Goal: Information Seeking & Learning: Learn about a topic

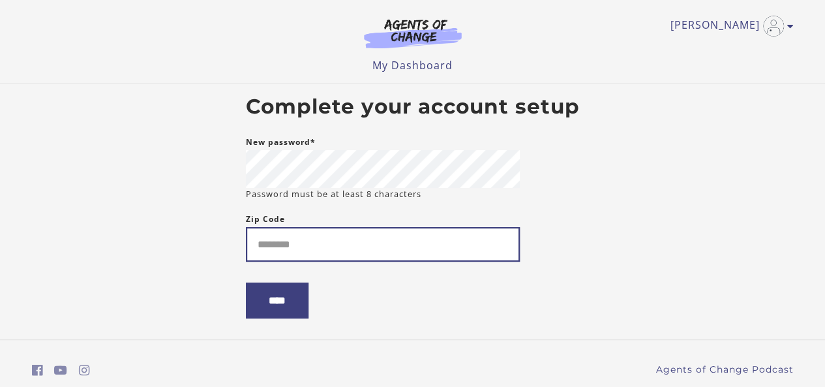
click at [426, 246] on input "Zip Code" at bounding box center [383, 244] width 274 height 35
click at [298, 243] on input "Zip Code" at bounding box center [383, 244] width 274 height 35
type input "*"
type input "*****"
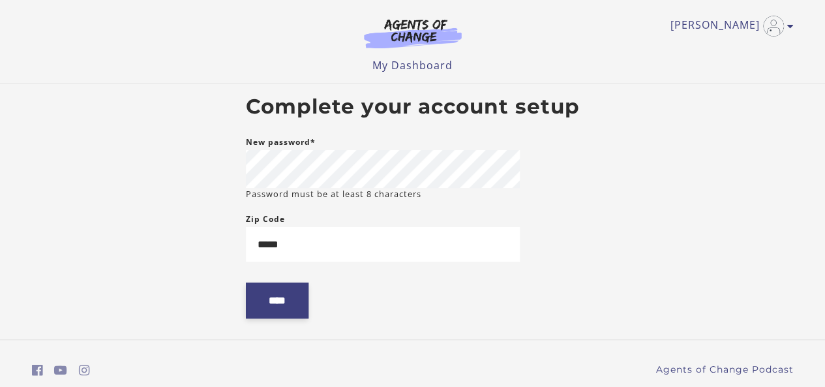
click at [265, 307] on input "****" at bounding box center [277, 300] width 63 height 36
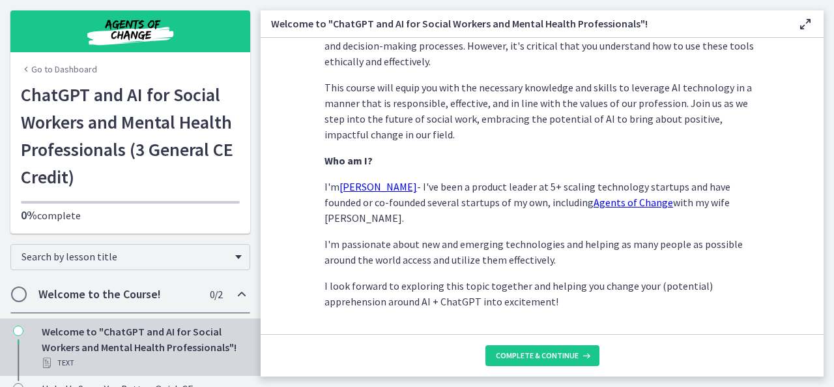
scroll to position [699, 0]
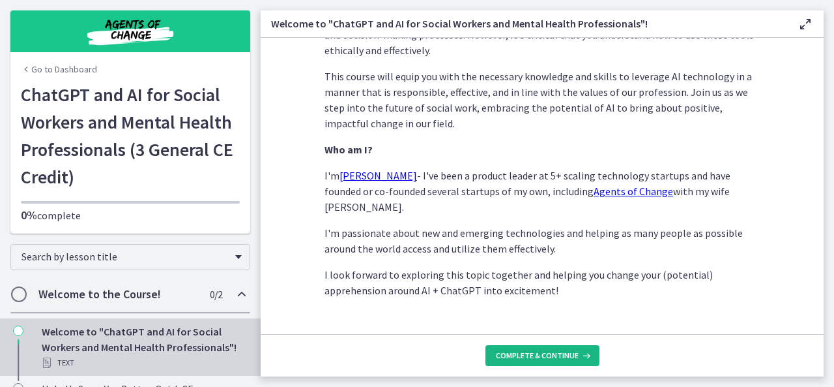
click at [559, 357] on span "Complete & continue" at bounding box center [537, 355] width 83 height 10
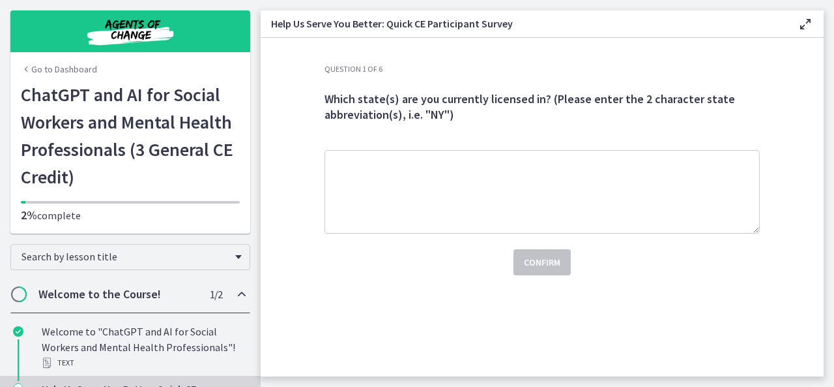
drag, startPoint x: 559, startPoint y: 357, endPoint x: 486, endPoint y: 264, distance: 118.4
click at [486, 264] on div "Question 1 of 6 Which state(s) are you currently licensed in? (Please enter the…" at bounding box center [542, 220] width 456 height 312
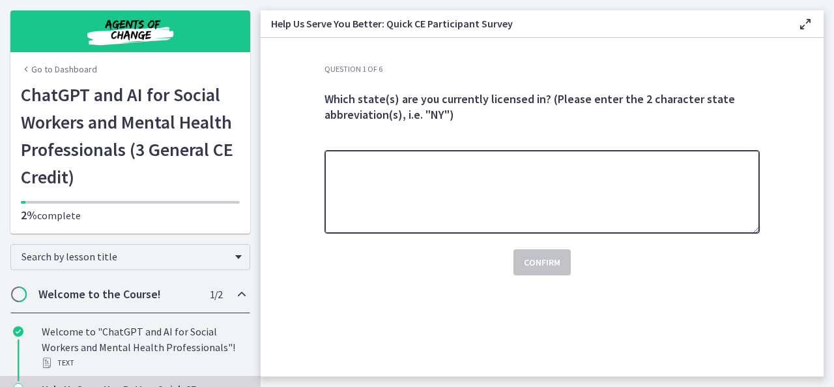
click at [419, 184] on textarea at bounding box center [542, 191] width 435 height 83
type textarea "**"
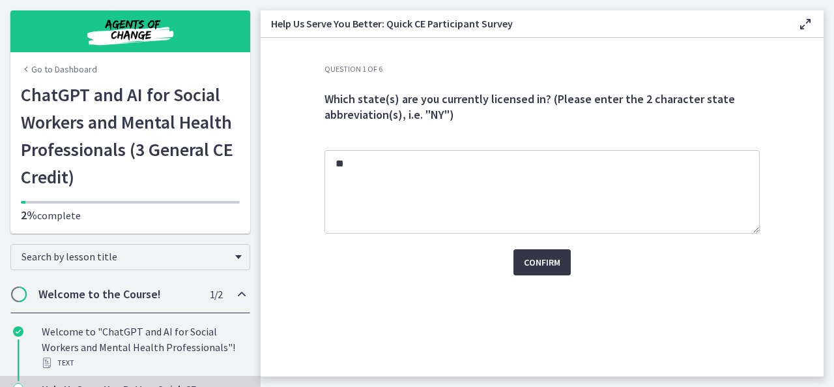
click at [533, 261] on span "Confirm" at bounding box center [542, 262] width 37 height 16
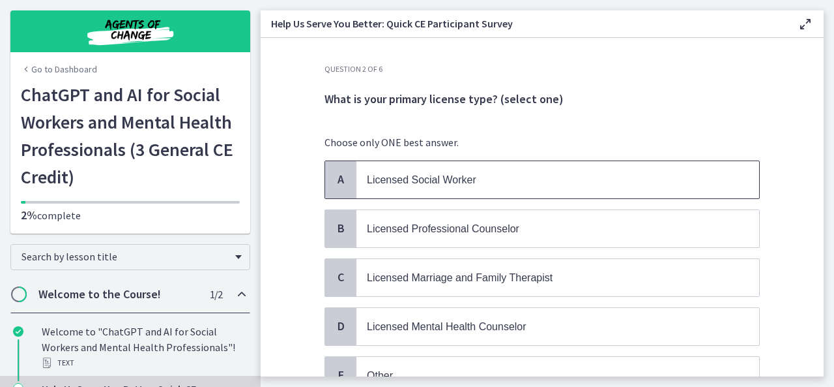
click at [473, 171] on p "Licensed Social Worker" at bounding box center [545, 179] width 356 height 16
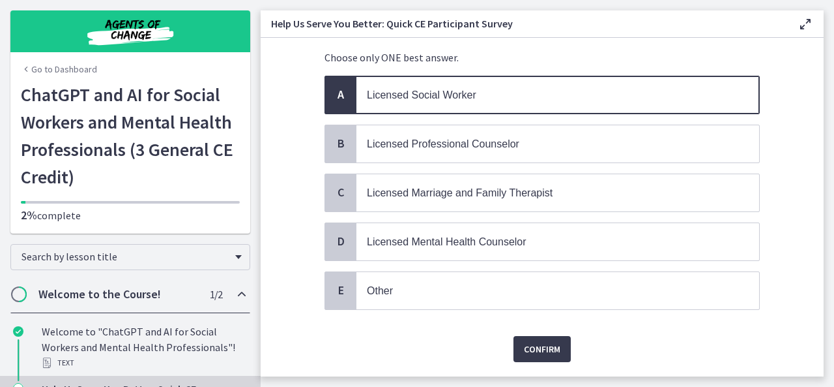
scroll to position [117, 0]
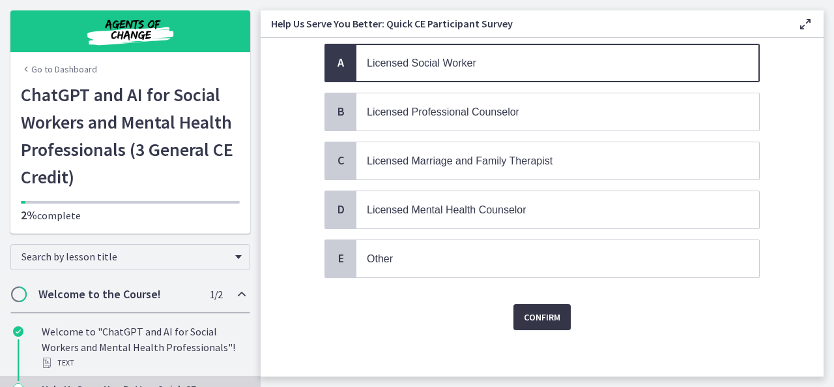
click at [549, 304] on button "Confirm" at bounding box center [542, 317] width 57 height 26
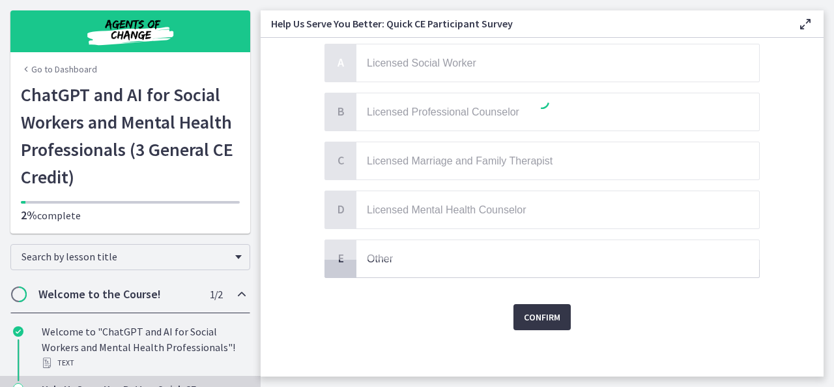
scroll to position [0, 0]
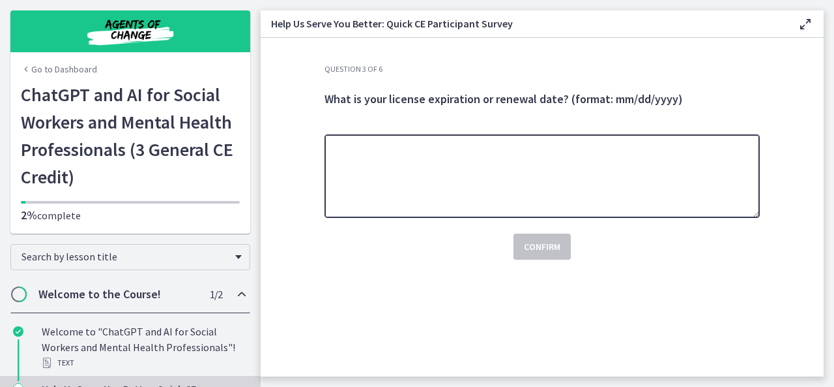
click at [482, 182] on textarea at bounding box center [542, 175] width 435 height 83
type textarea "*"
type textarea "**********"
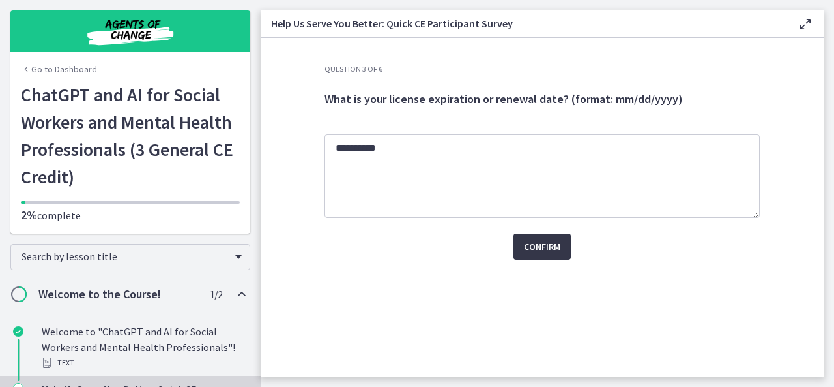
click at [538, 246] on span "Confirm" at bounding box center [542, 247] width 37 height 16
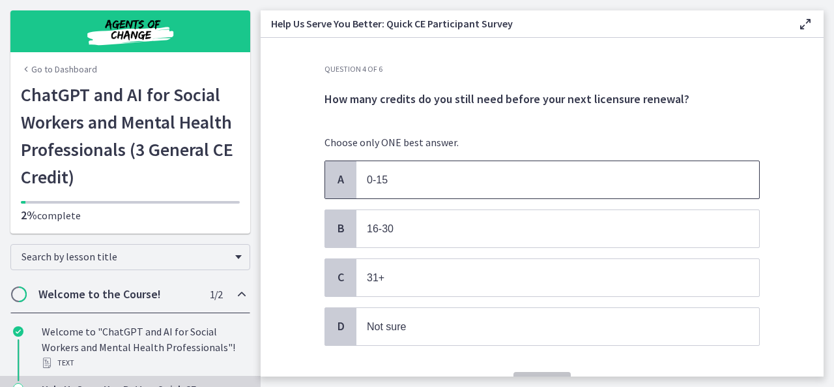
click at [458, 186] on p "0-15" at bounding box center [545, 179] width 356 height 16
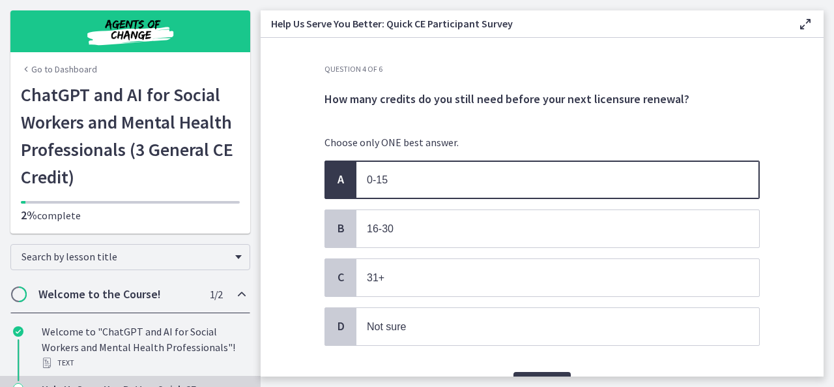
scroll to position [69, 0]
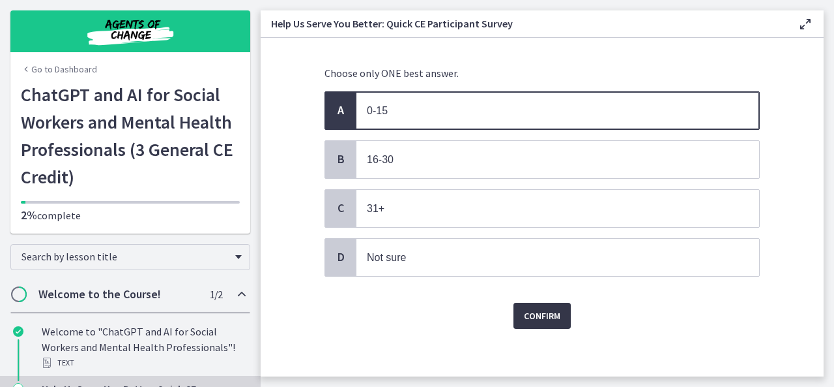
click at [525, 308] on span "Confirm" at bounding box center [542, 316] width 37 height 16
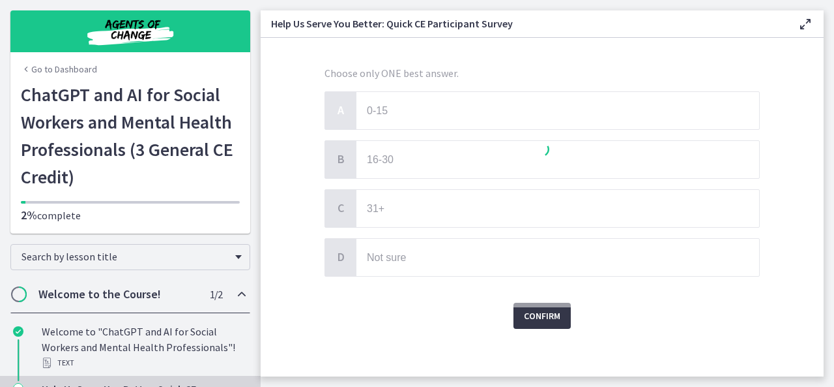
scroll to position [0, 0]
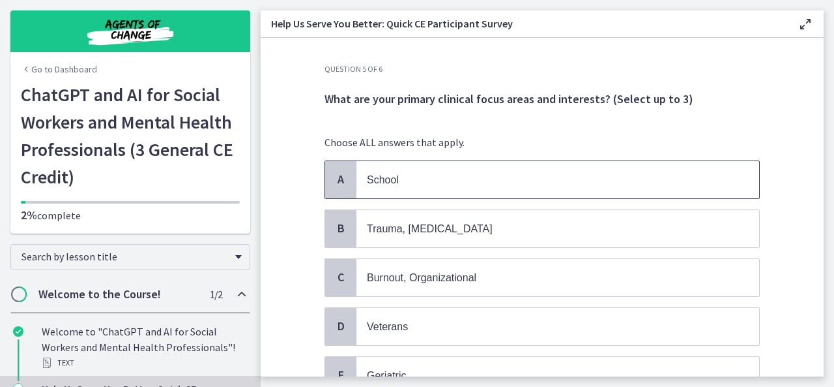
click at [484, 177] on p "School" at bounding box center [545, 179] width 356 height 16
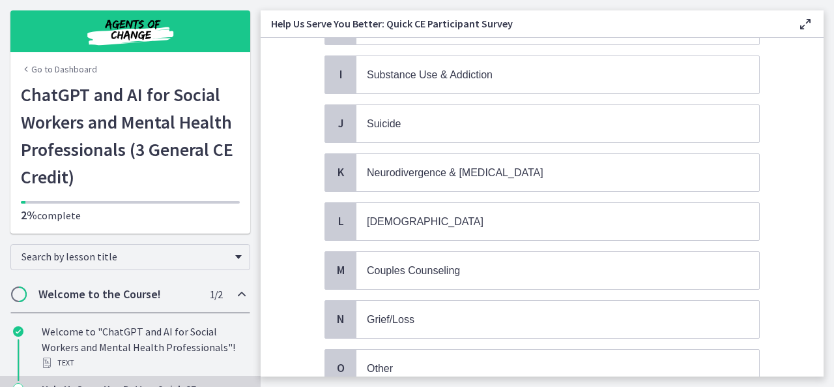
scroll to position [492, 0]
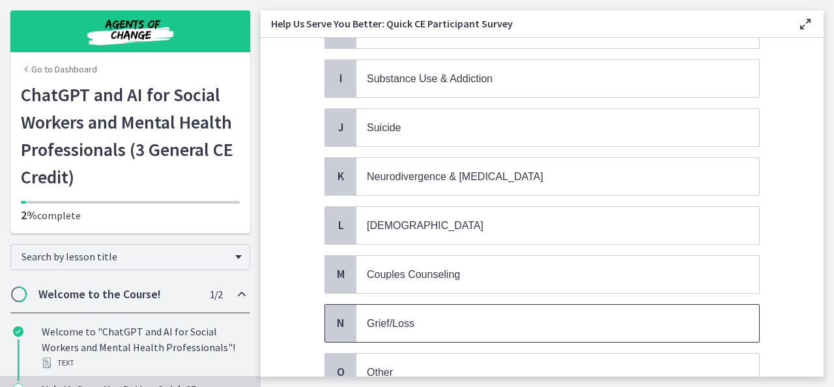
click at [580, 325] on span "Grief/Loss" at bounding box center [558, 322] width 403 height 37
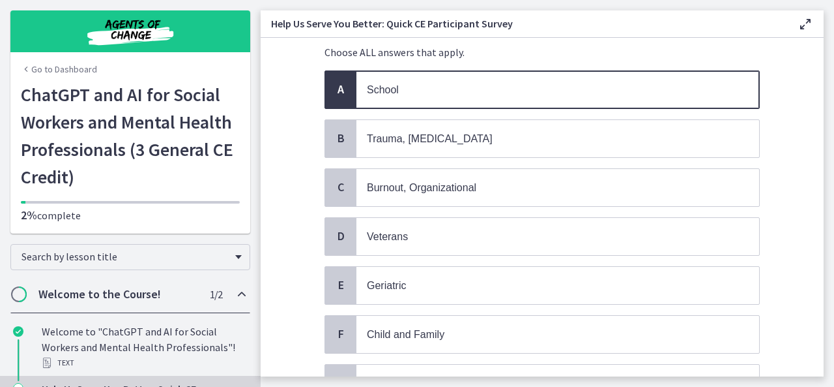
scroll to position [81, 0]
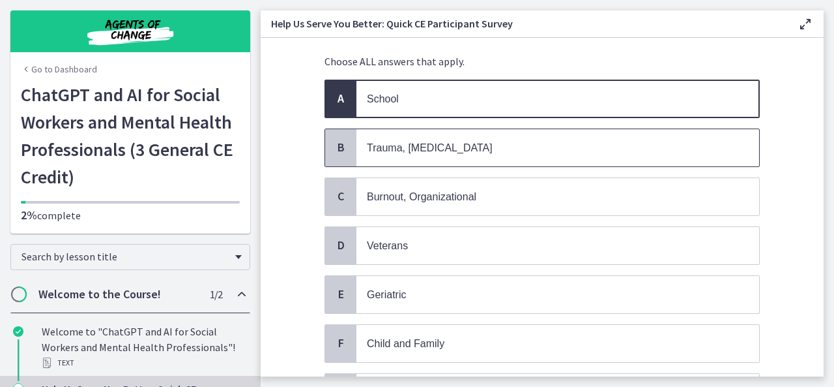
click at [593, 145] on p "Trauma, [MEDICAL_DATA]" at bounding box center [545, 148] width 356 height 16
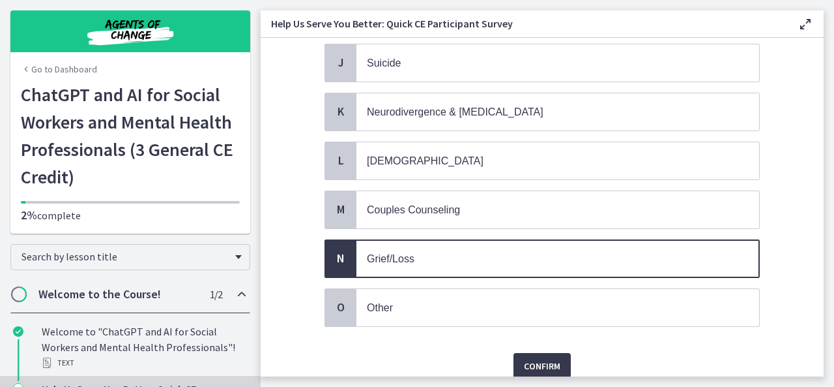
scroll to position [595, 0]
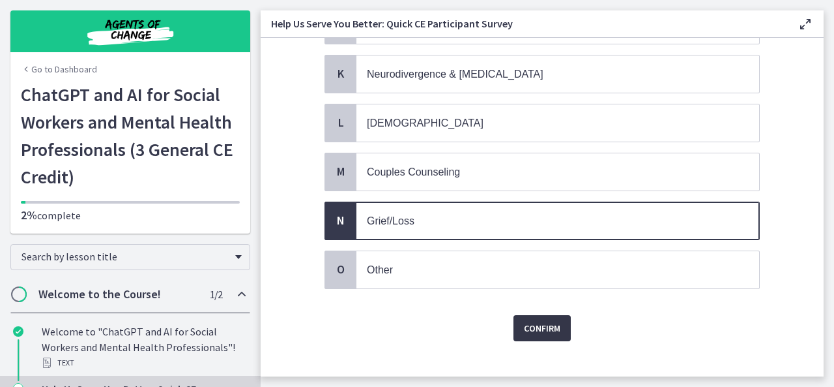
click at [541, 320] on span "Confirm" at bounding box center [542, 328] width 37 height 16
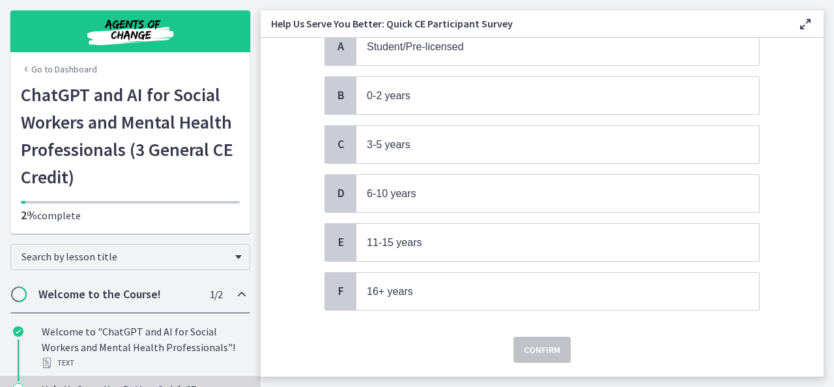
scroll to position [164, 0]
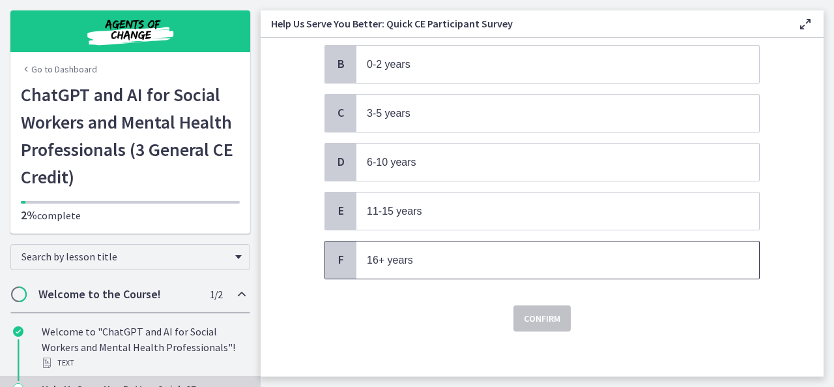
click at [443, 260] on p "16+ years" at bounding box center [545, 260] width 356 height 16
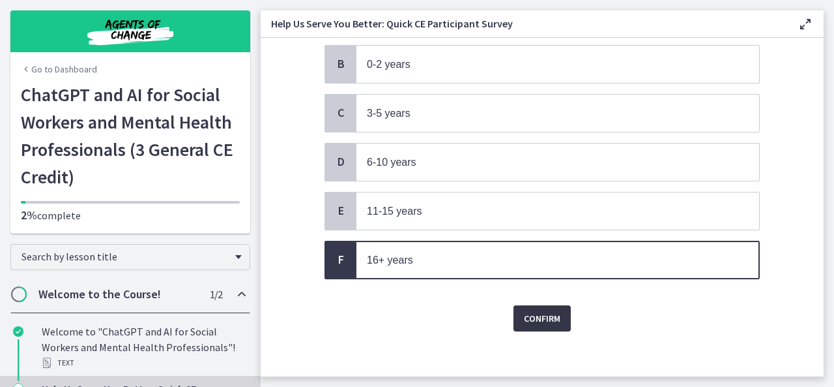
click at [541, 312] on span "Confirm" at bounding box center [542, 318] width 37 height 16
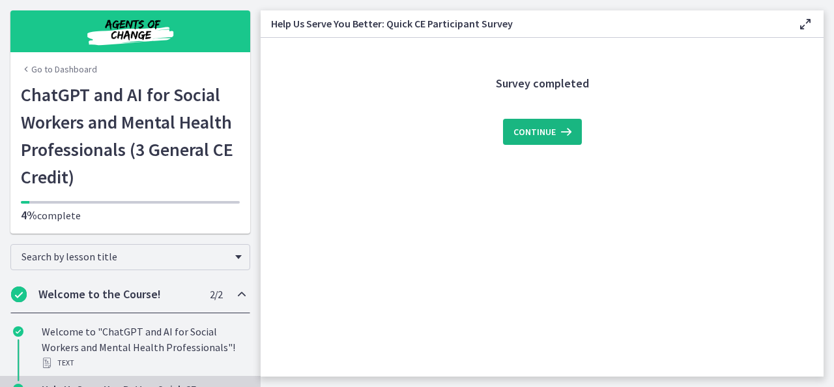
scroll to position [0, 0]
click at [552, 130] on span "Continue" at bounding box center [535, 132] width 42 height 16
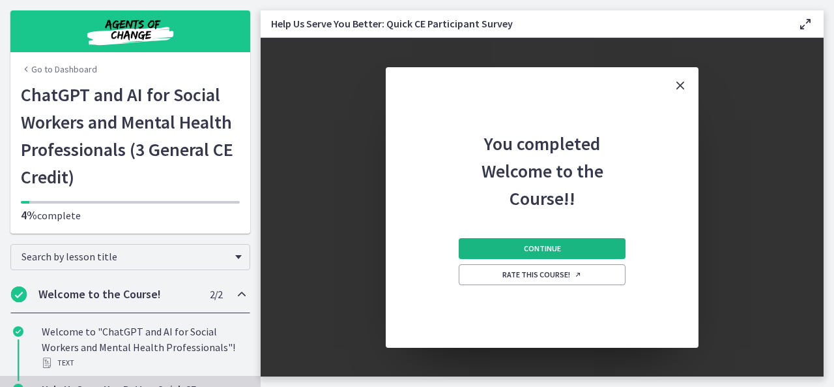
click at [584, 246] on button "Continue" at bounding box center [542, 248] width 167 height 21
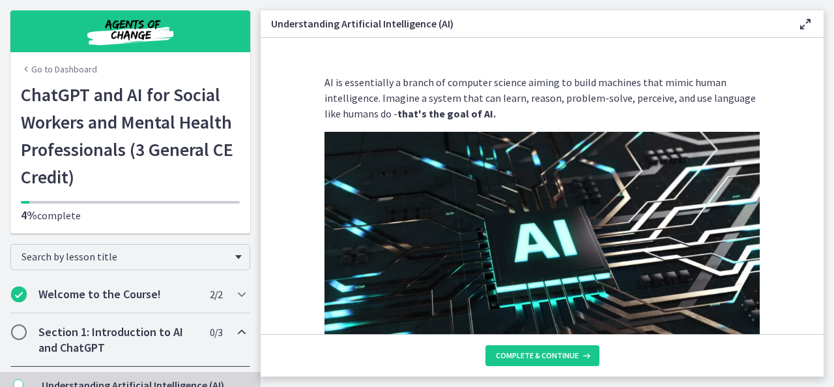
scroll to position [1, 0]
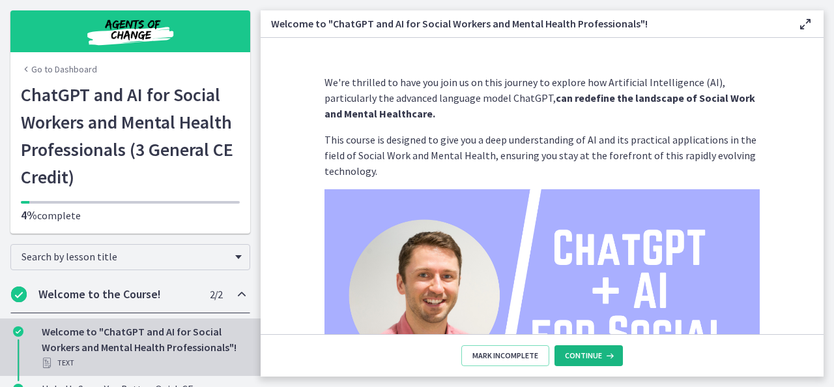
click at [592, 354] on span "Continue" at bounding box center [583, 355] width 37 height 10
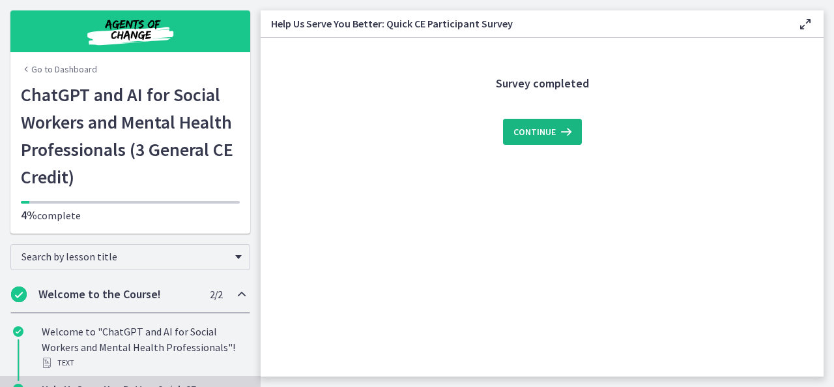
drag, startPoint x: 525, startPoint y: 130, endPoint x: 516, endPoint y: 134, distance: 9.9
click at [516, 134] on span "Continue" at bounding box center [535, 132] width 42 height 16
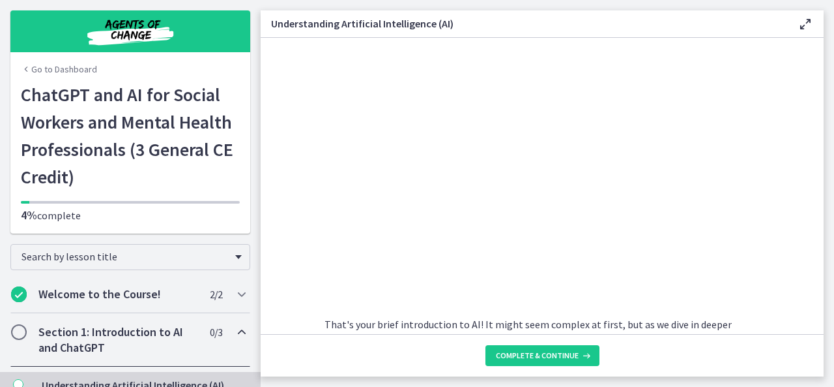
scroll to position [583, 0]
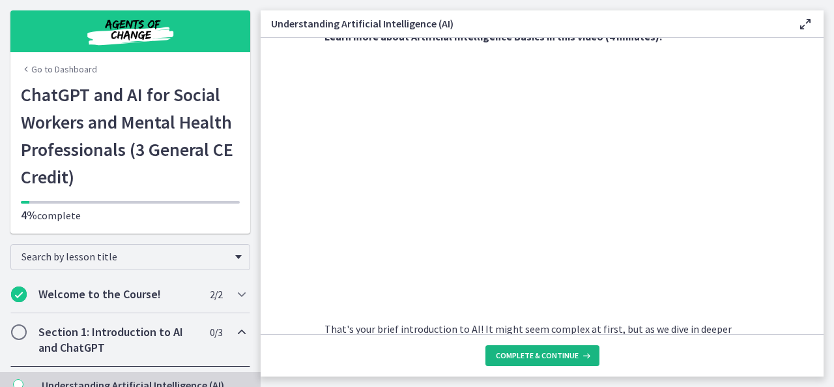
click at [570, 356] on span "Complete & continue" at bounding box center [537, 355] width 83 height 10
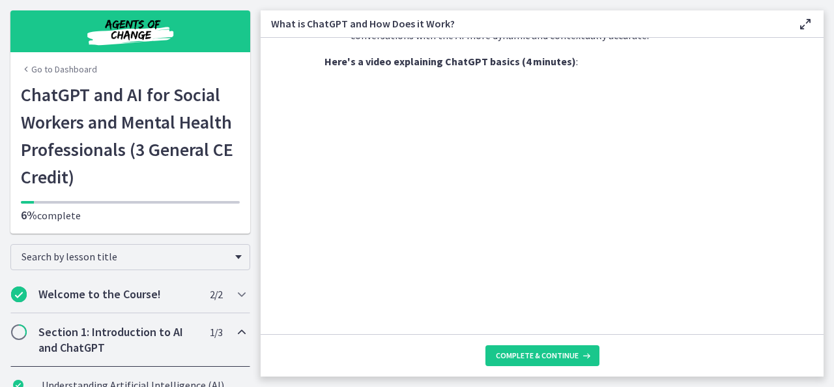
scroll to position [689, 0]
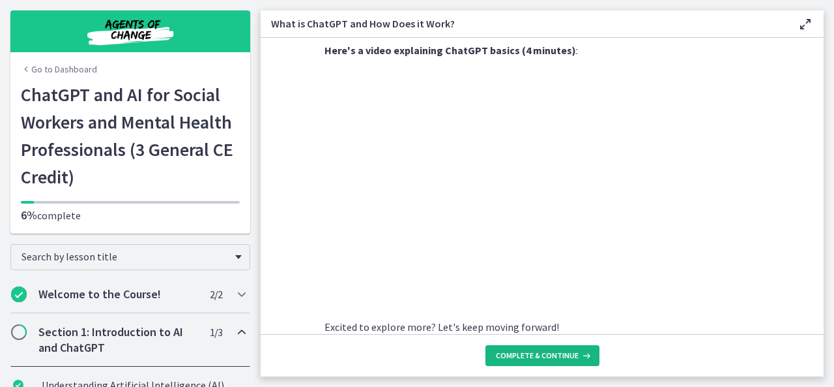
click at [540, 357] on span "Complete & continue" at bounding box center [537, 355] width 83 height 10
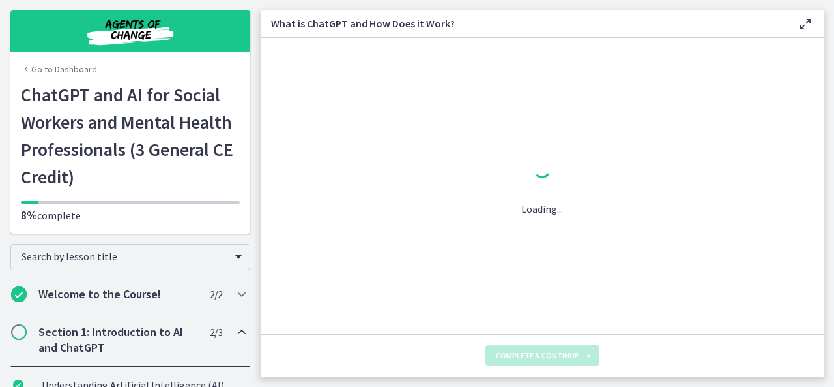
scroll to position [0, 0]
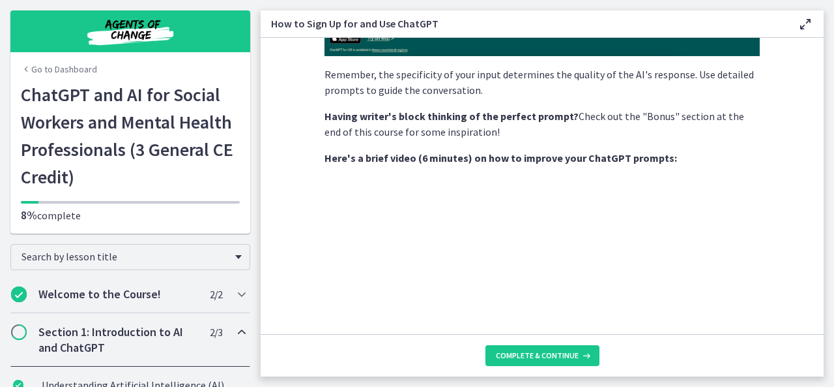
scroll to position [404, 0]
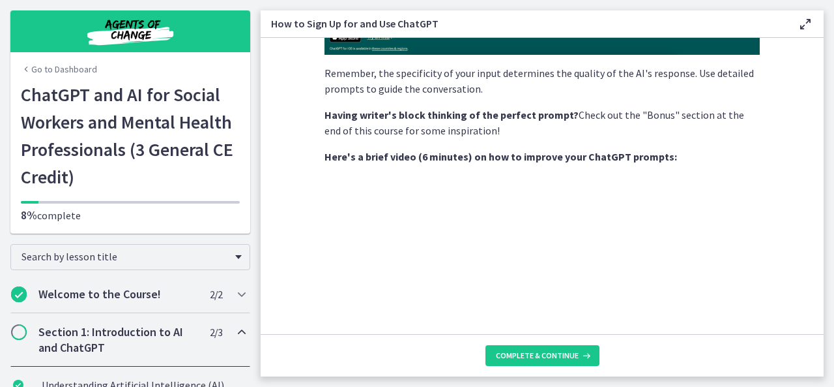
drag, startPoint x: 809, startPoint y: 159, endPoint x: 807, endPoint y: 171, distance: 12.5
click at [807, 171] on section "Sign Up : Visit OpenAI's website , click on the 'Sign Up' button, and fill in y…" at bounding box center [542, 186] width 563 height 296
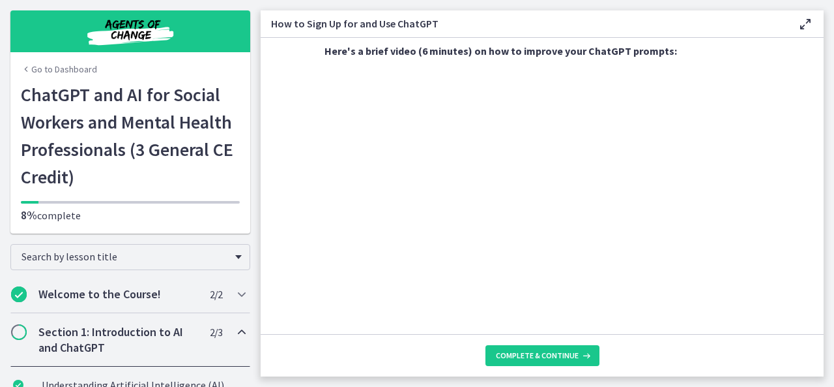
scroll to position [513, 0]
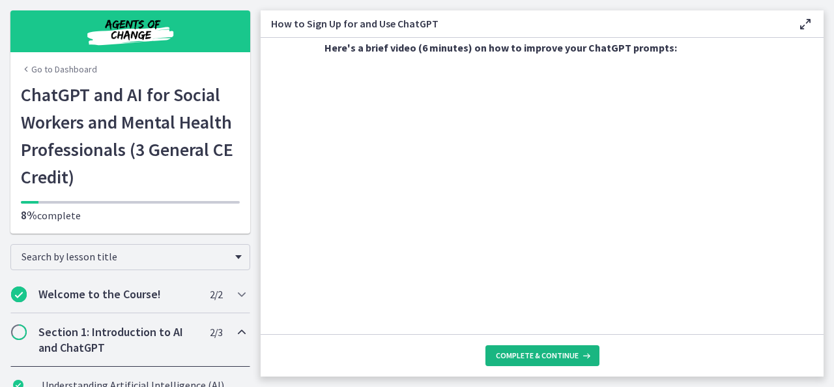
click at [527, 359] on span "Complete & continue" at bounding box center [537, 355] width 83 height 10
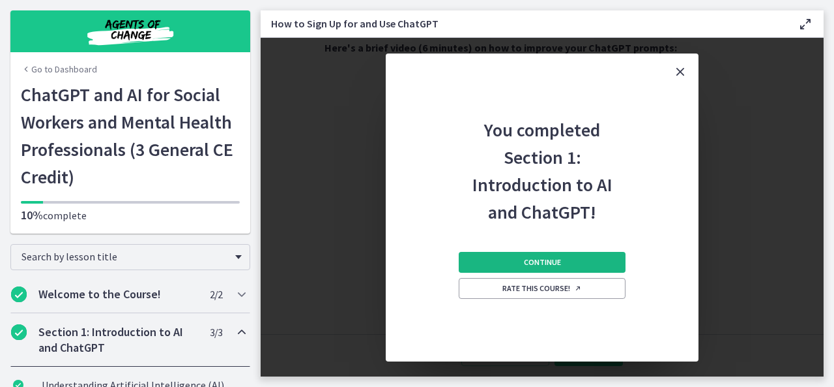
click at [583, 263] on button "Continue" at bounding box center [542, 262] width 167 height 21
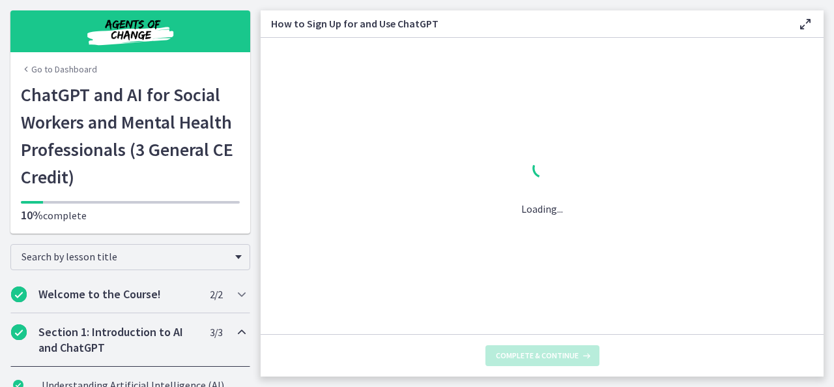
scroll to position [0, 0]
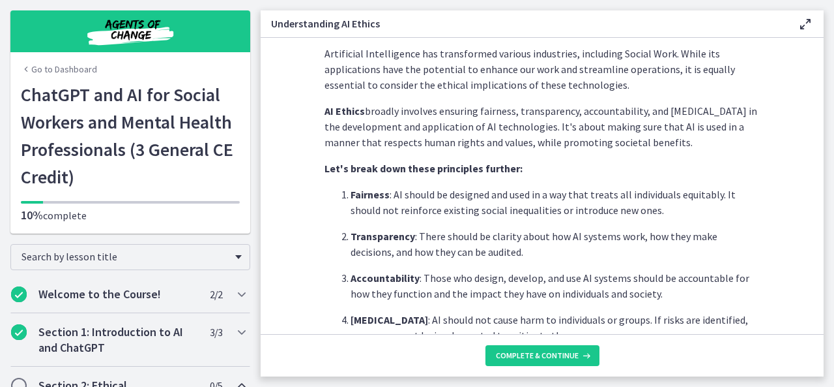
scroll to position [287, 0]
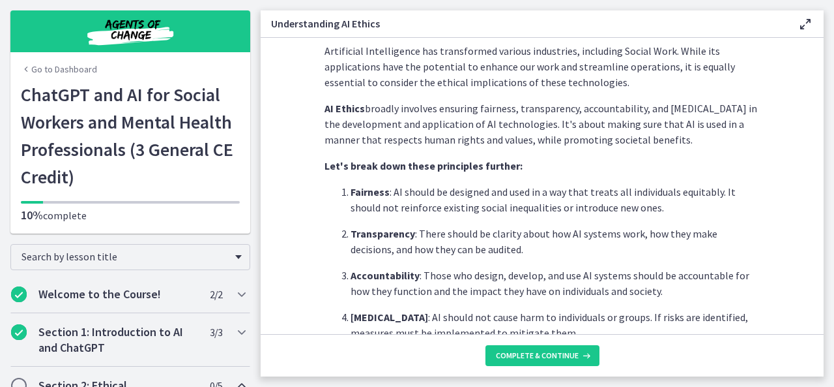
drag, startPoint x: 820, startPoint y: 142, endPoint x: 508, endPoint y: 199, distance: 316.7
click at [508, 199] on p "Fairness : AI should be designed and used in a way that treats all individuals …" at bounding box center [555, 199] width 409 height 31
click at [562, 177] on div "Artificial Intelligence has transformed various industries, including Social Wo…" at bounding box center [542, 259] width 435 height 944
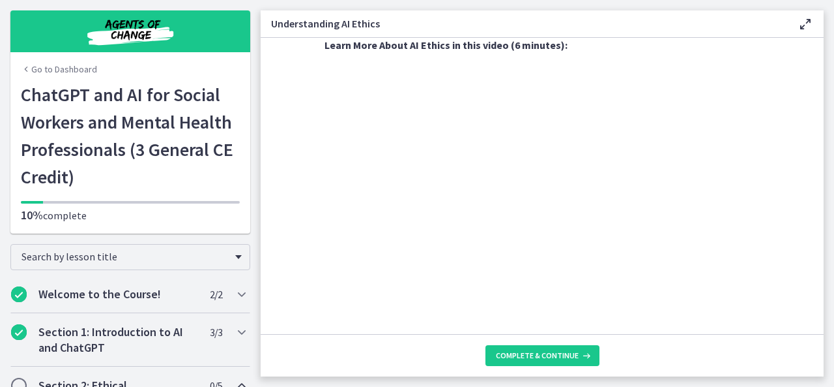
scroll to position [621, 0]
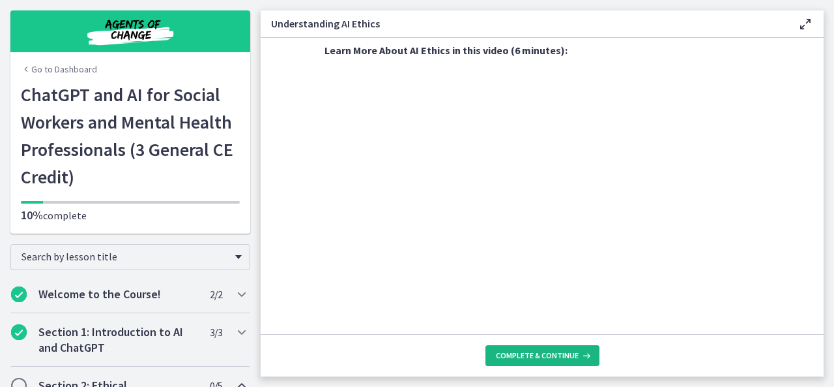
click at [526, 353] on span "Complete & continue" at bounding box center [537, 355] width 83 height 10
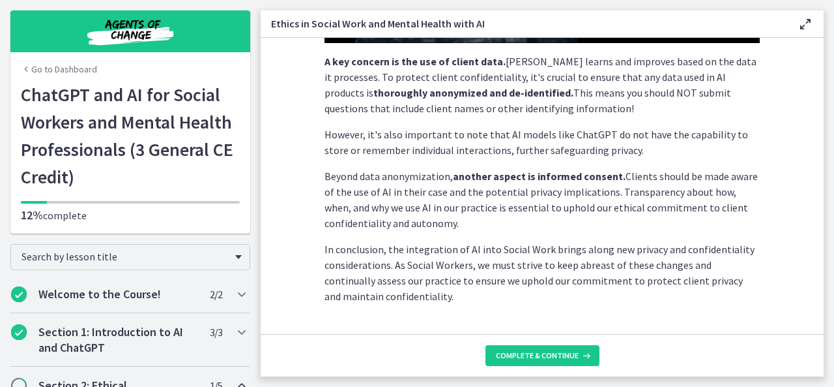
scroll to position [395, 0]
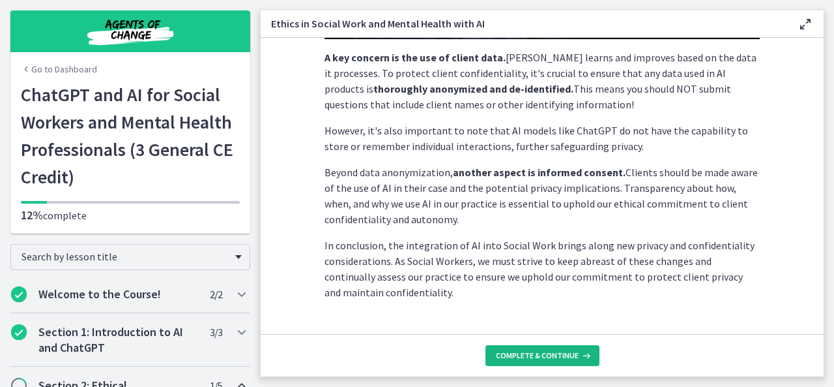
click at [537, 351] on span "Complete & continue" at bounding box center [537, 355] width 83 height 10
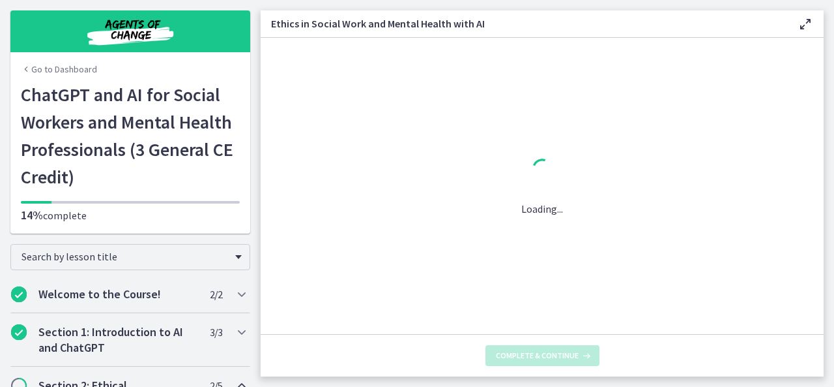
scroll to position [0, 0]
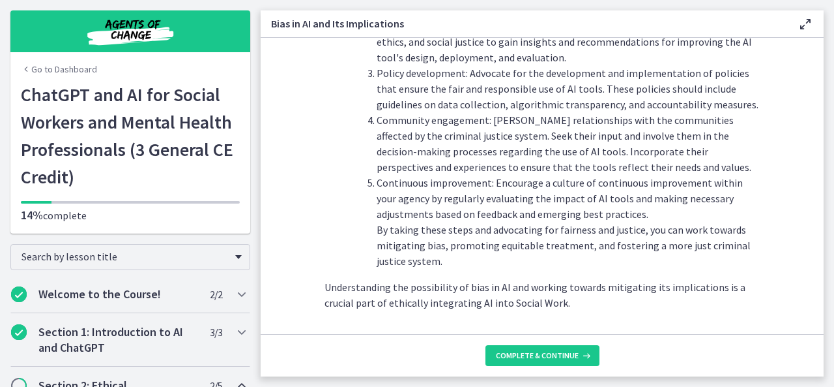
scroll to position [1554, 0]
